Goal: Task Accomplishment & Management: Use online tool/utility

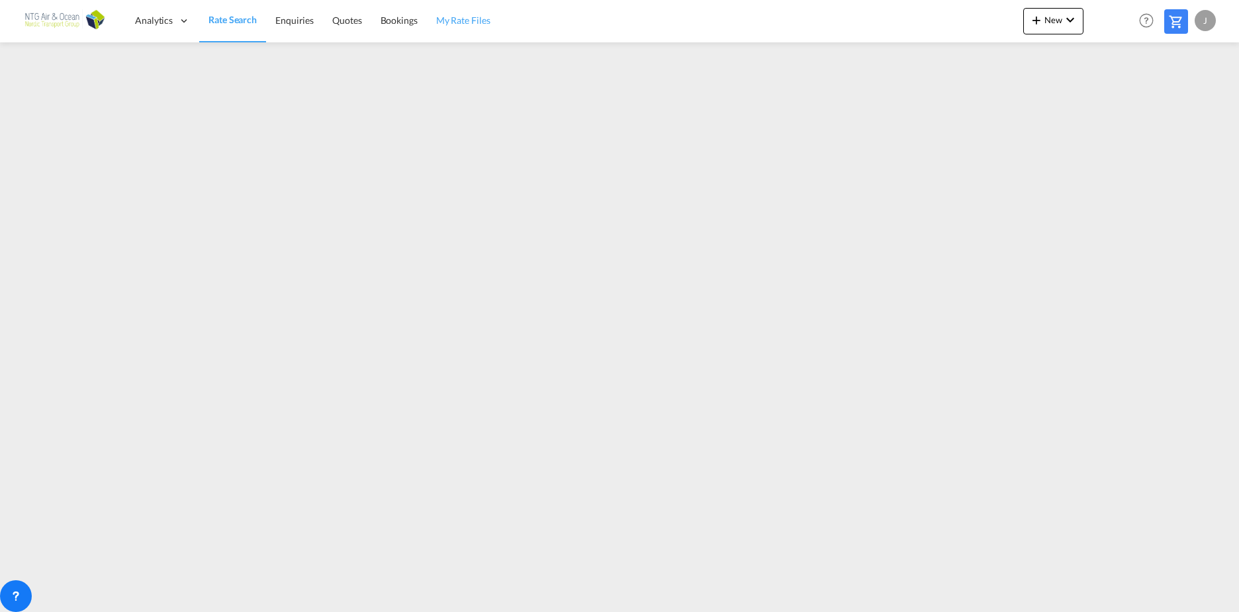
click at [457, 23] on span "My Rate Files" at bounding box center [463, 20] width 54 height 11
click at [1054, 20] on span "New" at bounding box center [1054, 20] width 50 height 11
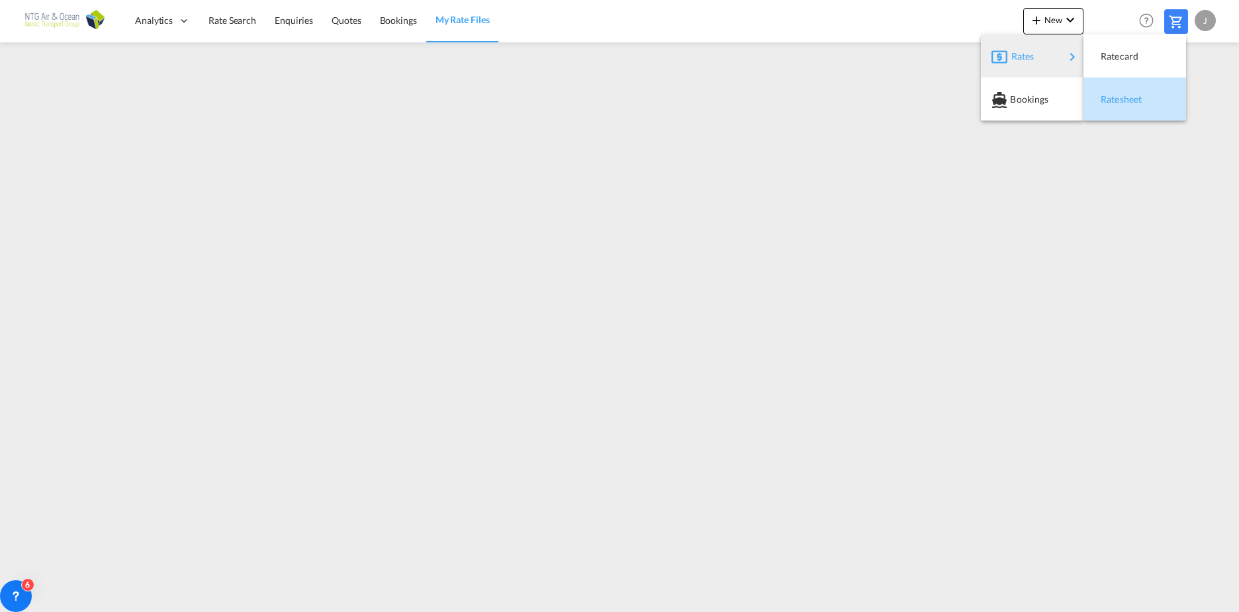
click at [1139, 106] on div "Ratesheet" at bounding box center [1125, 99] width 49 height 33
